Goal: Browse casually

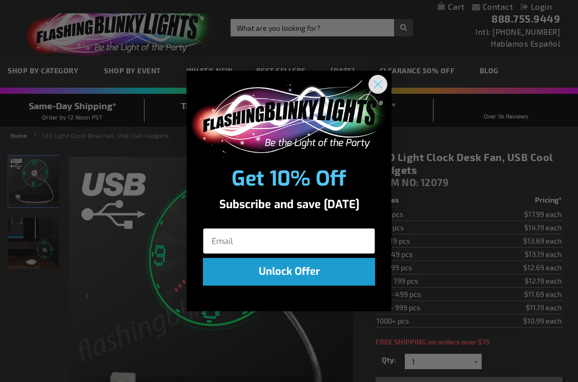
click at [383, 82] on circle "Close dialog" at bounding box center [377, 84] width 17 height 17
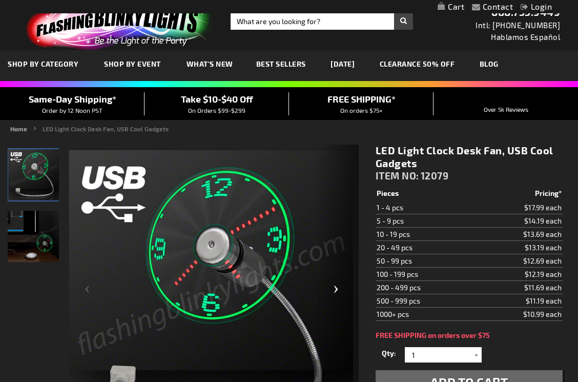
scroll to position [6, 0]
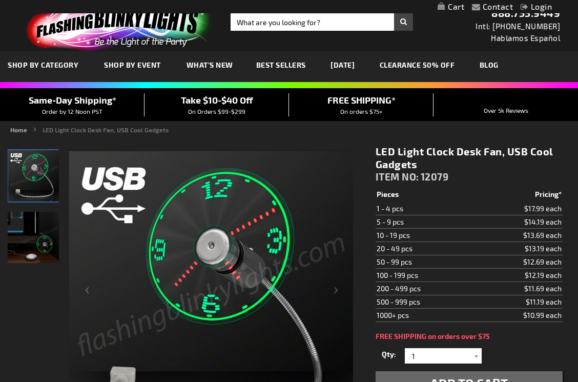
click at [219, 67] on span "What's New" at bounding box center [209, 64] width 47 height 9
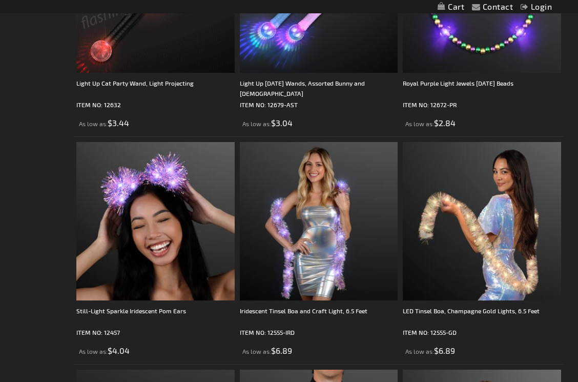
scroll to position [3024, 0]
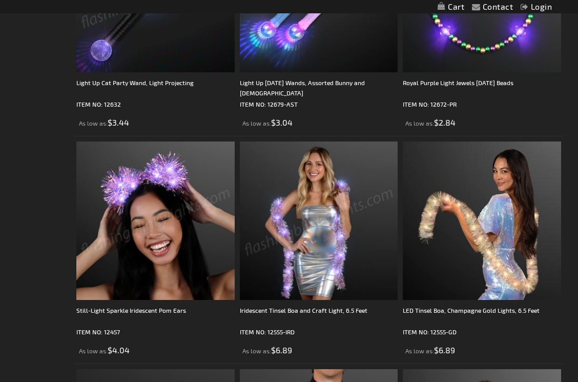
click at [311, 223] on img at bounding box center [319, 220] width 158 height 158
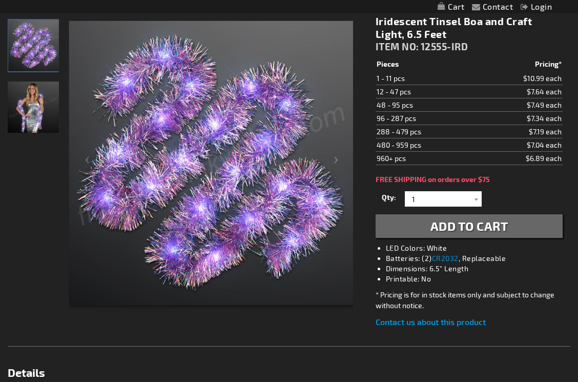
scroll to position [128, 0]
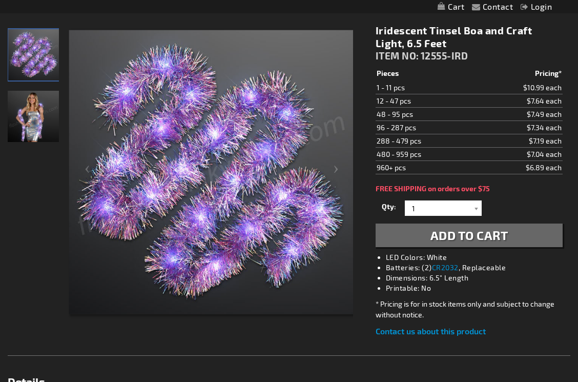
click at [33, 130] on img "Woman wearing Iridescent Tinsel Boa and Craft Light, 6.5 Feet" at bounding box center [33, 116] width 51 height 51
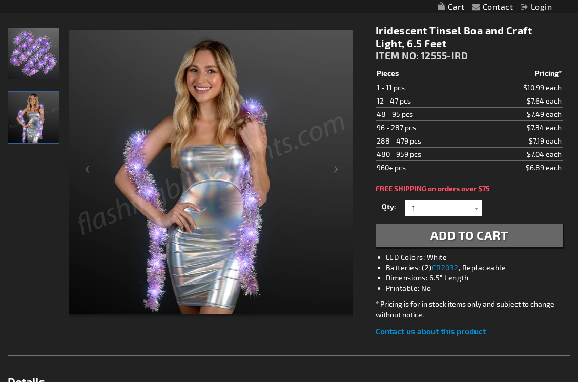
click at [183, 166] on img at bounding box center [211, 172] width 284 height 284
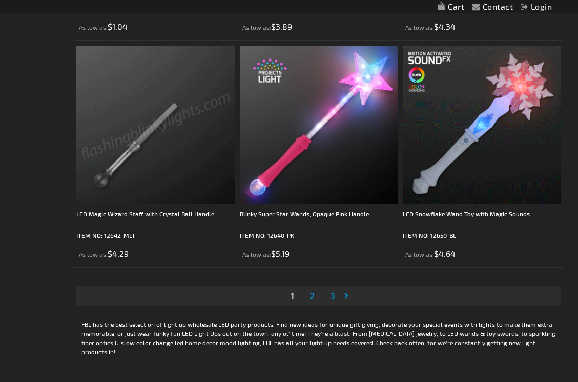
scroll to position [4485, 0]
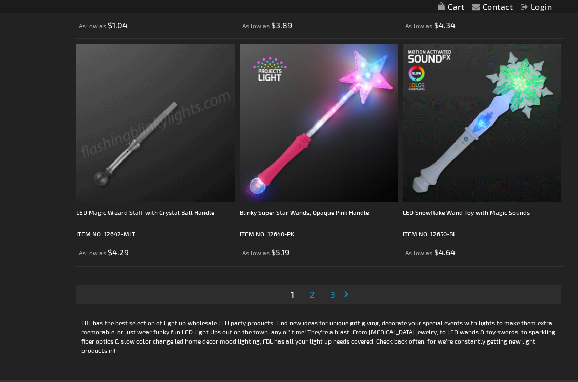
click at [314, 297] on span "2" at bounding box center [311, 293] width 5 height 11
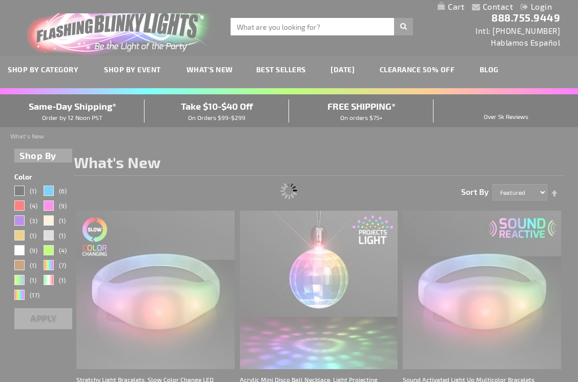
scroll to position [0, 0]
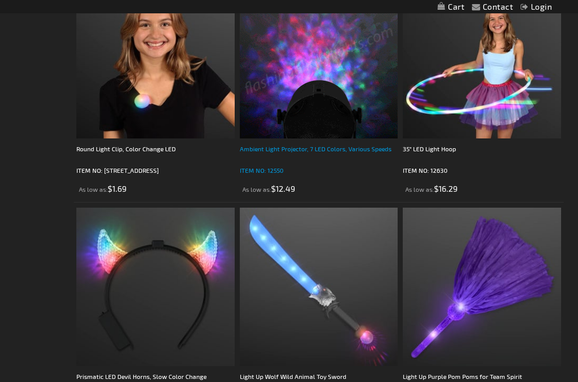
scroll to position [1142, 0]
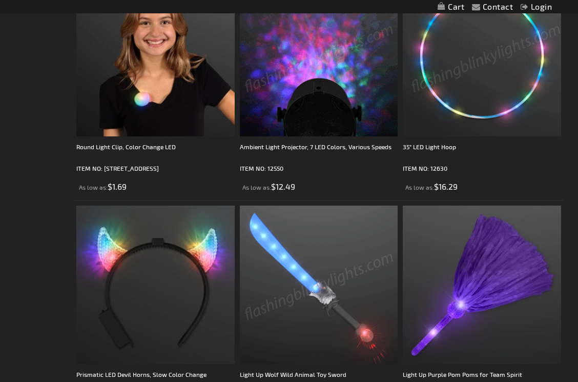
click at [480, 76] on img at bounding box center [482, 57] width 158 height 158
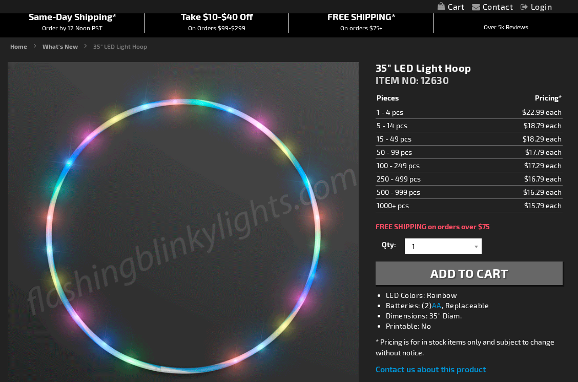
scroll to position [106, 0]
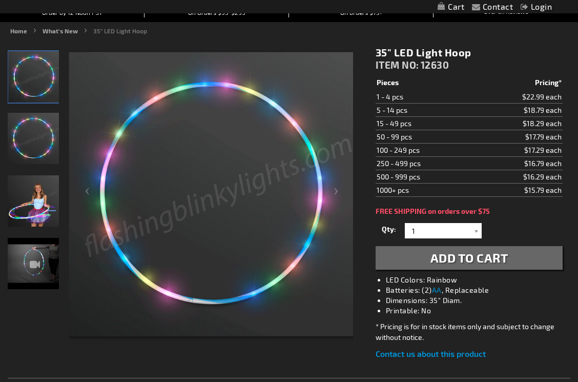
click at [26, 263] on img at bounding box center [33, 263] width 51 height 51
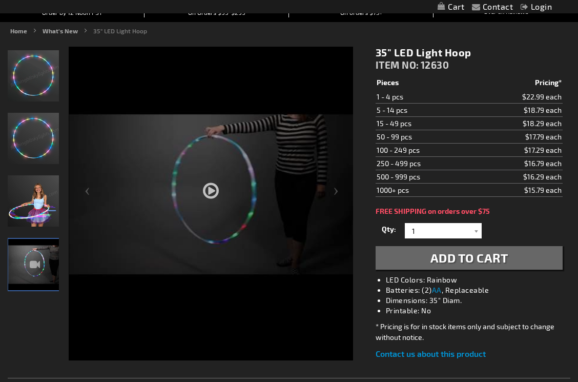
click at [215, 194] on div at bounding box center [211, 222] width 284 height 351
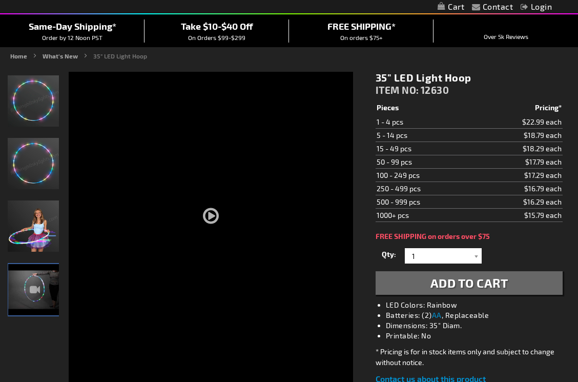
scroll to position [83, 0]
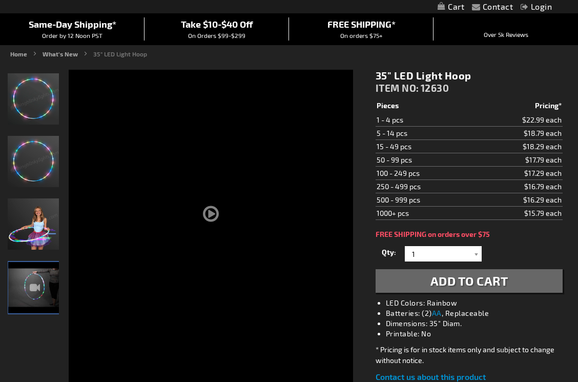
click at [40, 240] on img at bounding box center [33, 223] width 51 height 51
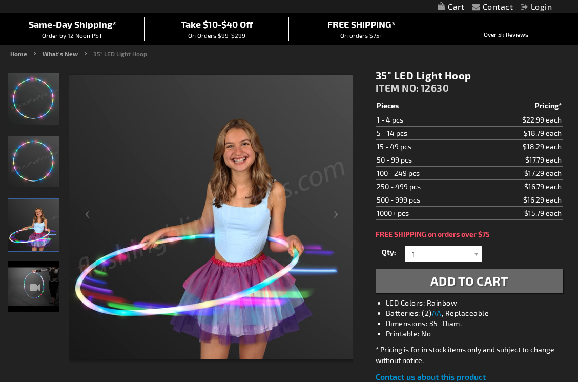
click at [221, 237] on img at bounding box center [211, 217] width 284 height 284
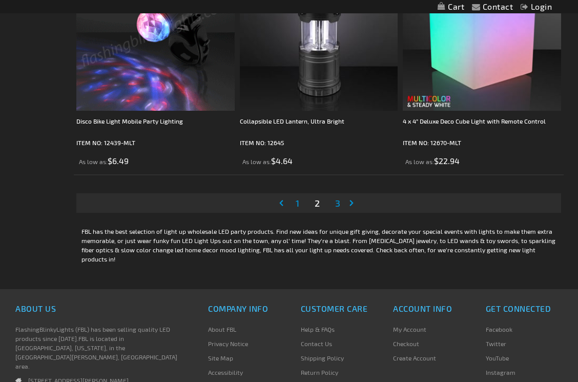
scroll to position [4579, 0]
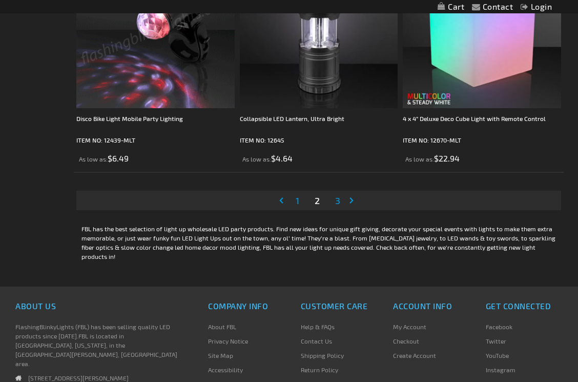
click at [338, 202] on span "3" at bounding box center [337, 200] width 5 height 11
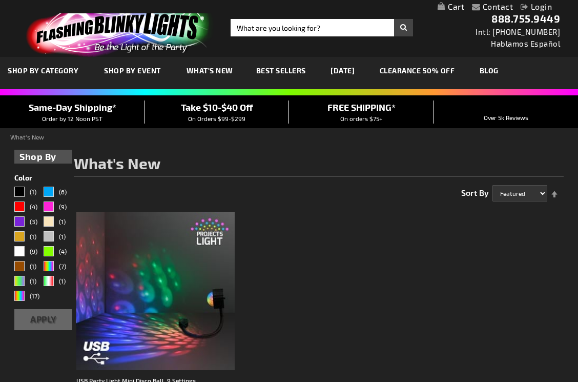
click at [421, 69] on link "CLEARANCE 50% OFF" at bounding box center [417, 70] width 91 height 34
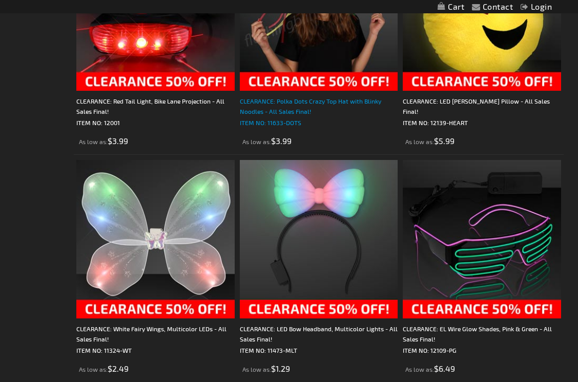
scroll to position [1195, 0]
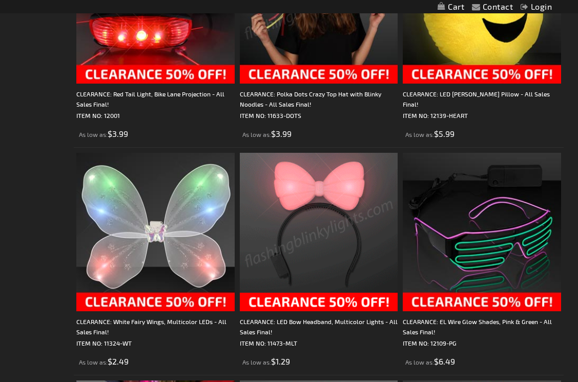
click at [284, 158] on img at bounding box center [319, 232] width 158 height 158
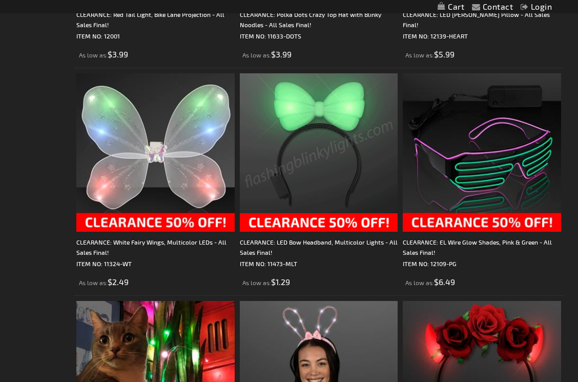
scroll to position [1296, 0]
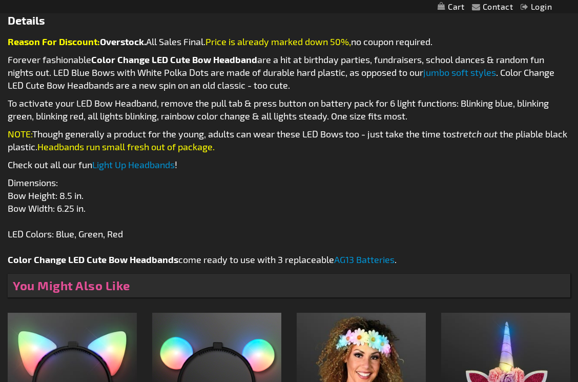
scroll to position [530, 0]
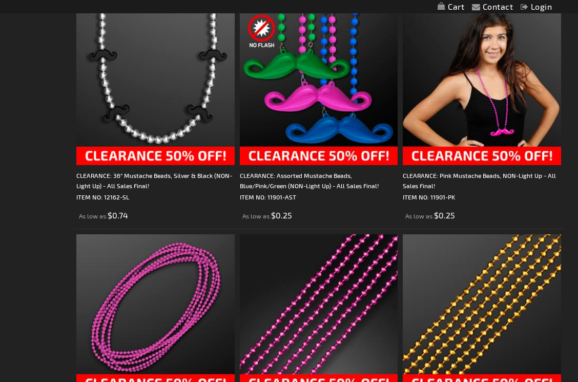
scroll to position [3843, 0]
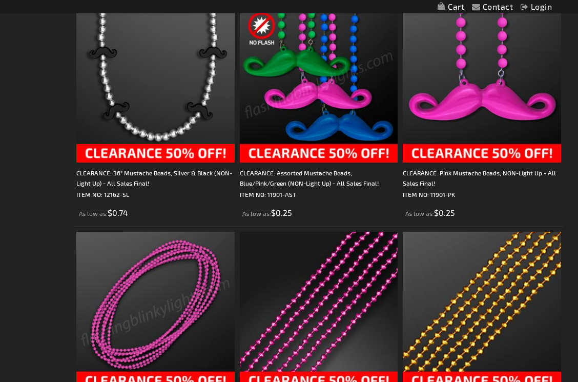
click at [438, 116] on img at bounding box center [482, 84] width 158 height 158
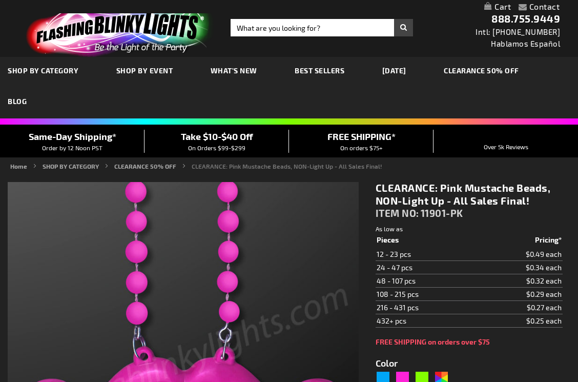
type input "5639"
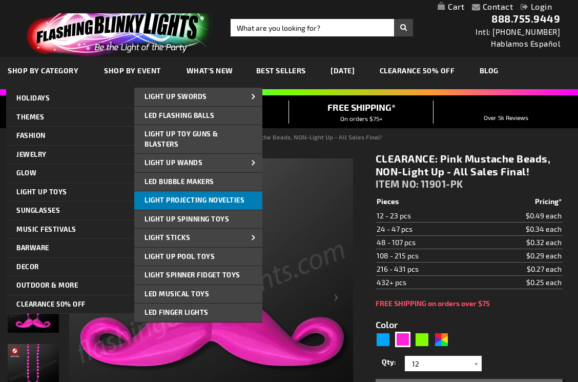
click at [161, 197] on span "Light Projecting Novelties" at bounding box center [194, 200] width 100 height 8
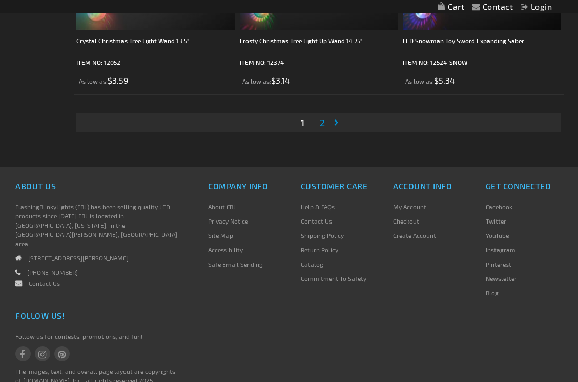
scroll to position [4693, 0]
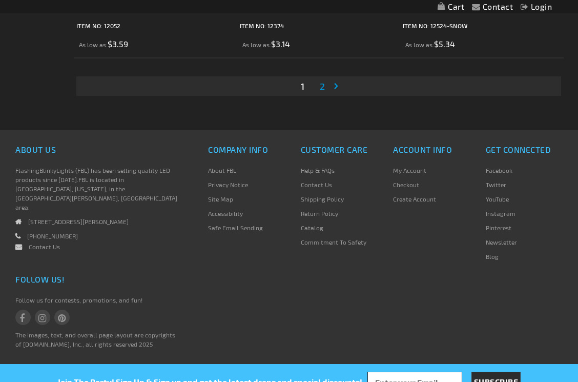
click at [323, 87] on span "2" at bounding box center [322, 85] width 5 height 11
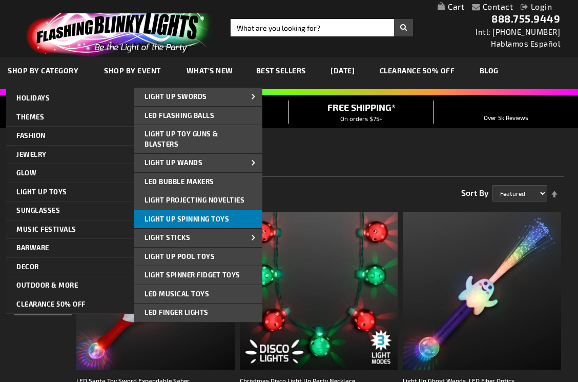
click at [153, 221] on span "Light Up Spinning Toys" at bounding box center [186, 219] width 85 height 8
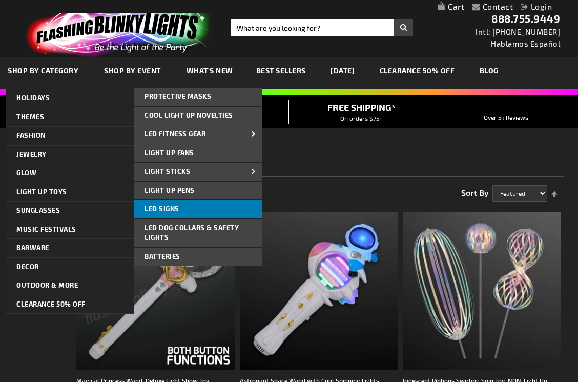
click at [170, 213] on span "LED Signs" at bounding box center [161, 208] width 35 height 8
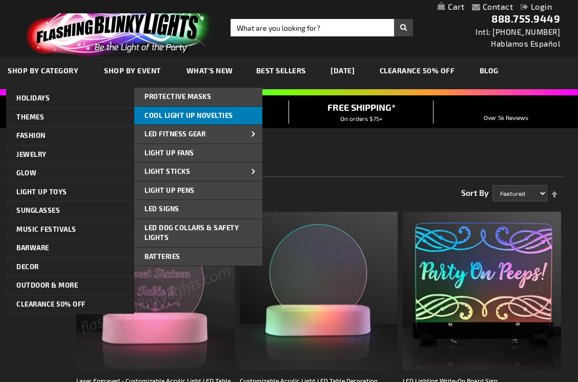
click at [196, 116] on span "Cool Light Up Novelties" at bounding box center [188, 115] width 89 height 8
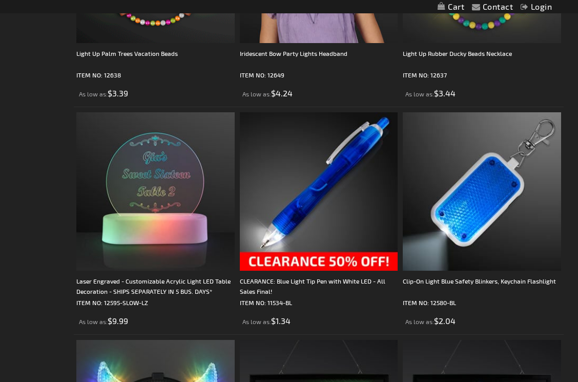
scroll to position [2828, 0]
